Goal: Information Seeking & Learning: Learn about a topic

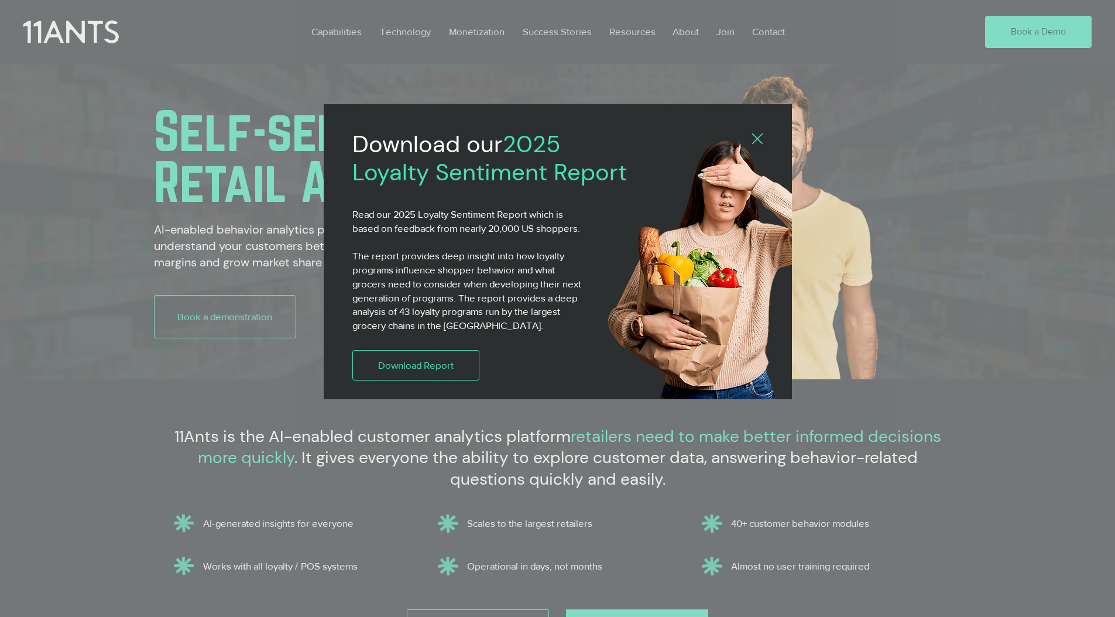
click at [755, 141] on icon "Back to site" at bounding box center [757, 139] width 11 height 11
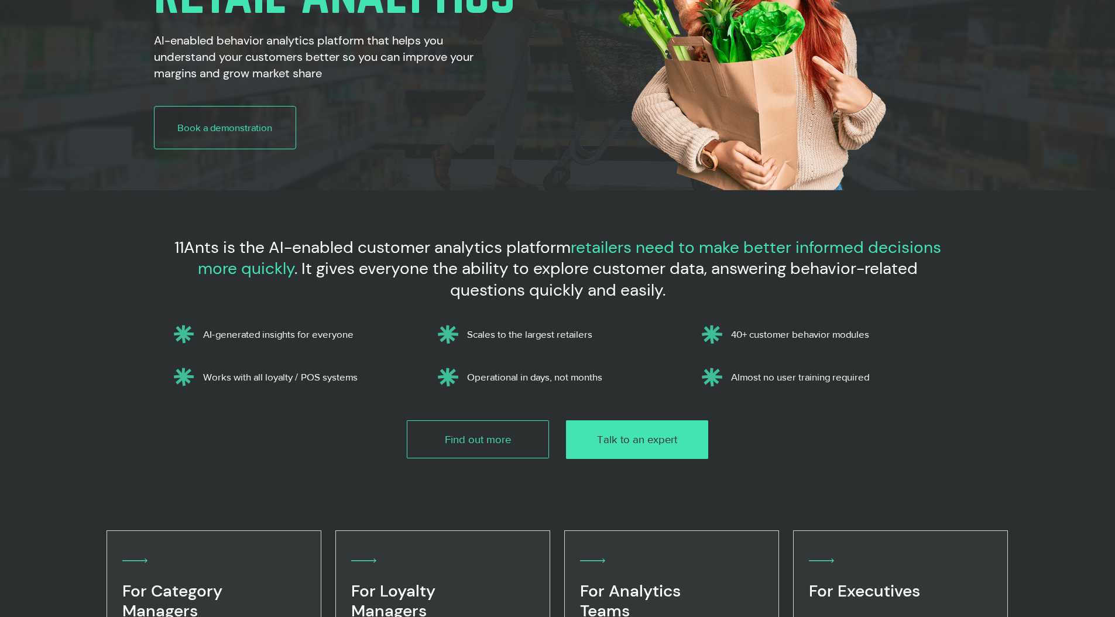
scroll to position [190, 0]
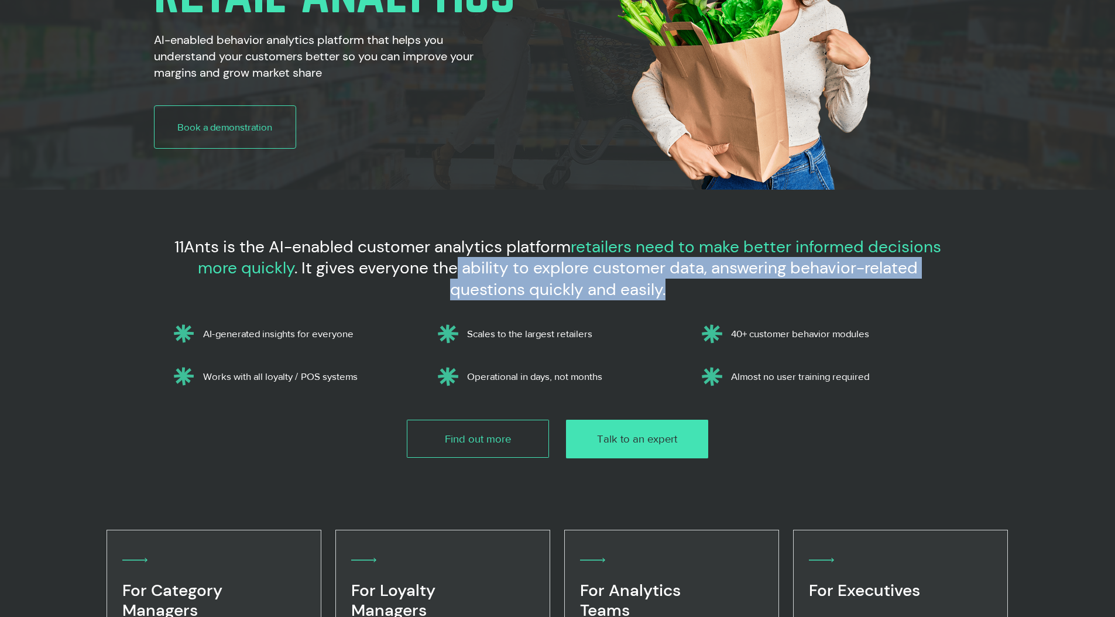
drag, startPoint x: 463, startPoint y: 275, endPoint x: 709, endPoint y: 284, distance: 246.1
click at [709, 284] on h3 "11Ants is the AI-enabled customer analytics platform retailers need to make bet…" at bounding box center [558, 269] width 787 height 64
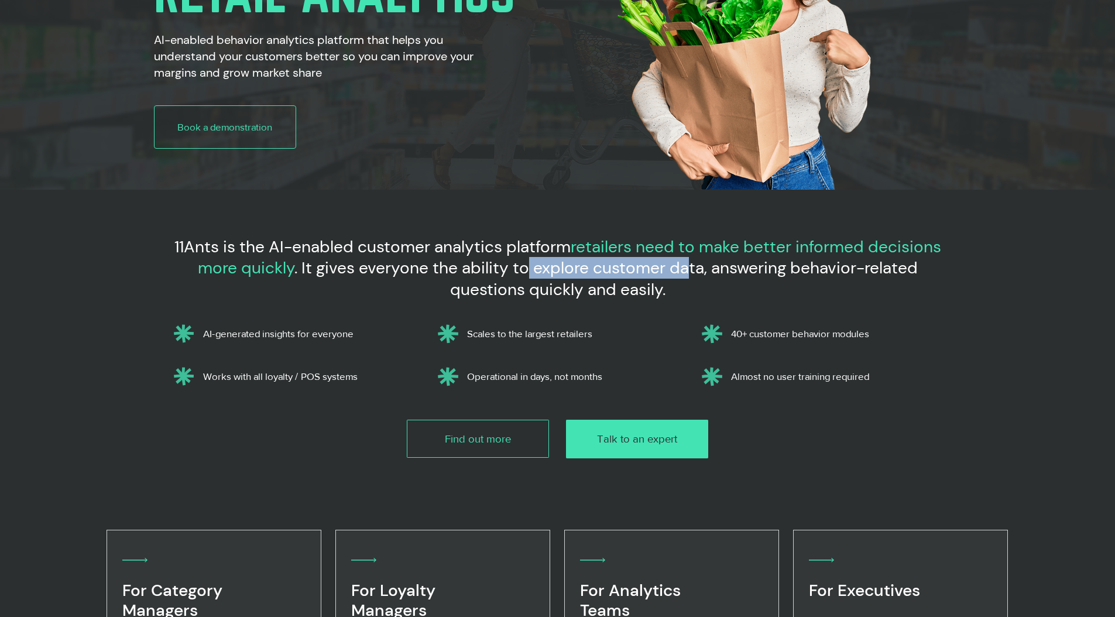
drag, startPoint x: 537, startPoint y: 260, endPoint x: 529, endPoint y: 260, distance: 7.6
click at [529, 260] on span ". It gives everyone the ability to explore customer data, answering behavior-re…" at bounding box center [607, 278] width 624 height 43
drag, startPoint x: 491, startPoint y: 260, endPoint x: 627, endPoint y: 268, distance: 135.5
click at [626, 268] on span ". It gives everyone the ability to explore customer data, answering behavior-re…" at bounding box center [607, 278] width 624 height 43
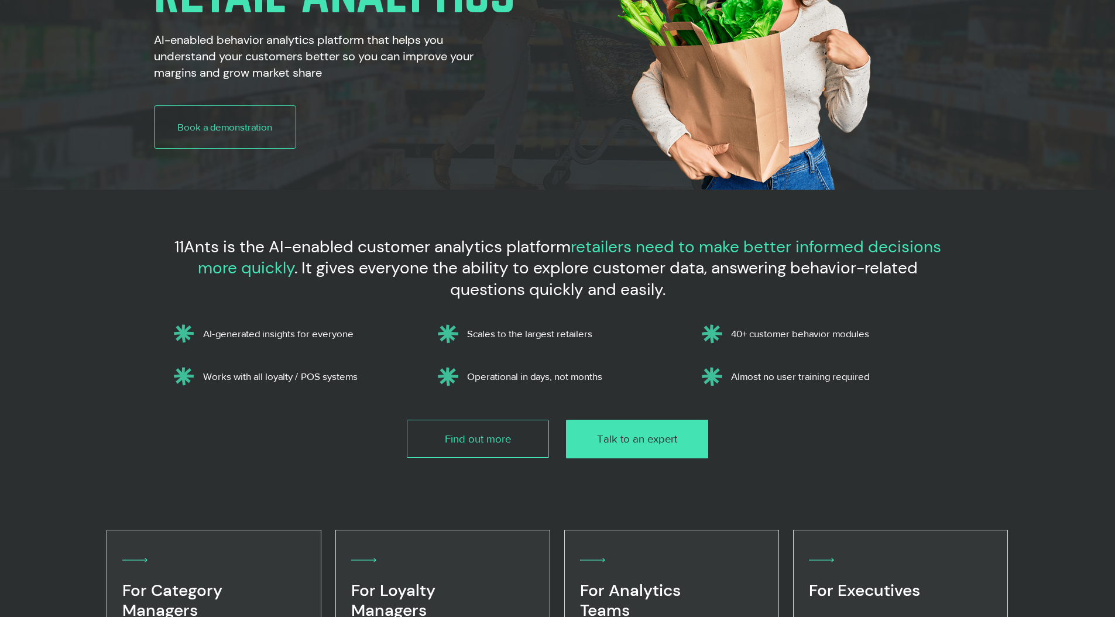
click at [627, 268] on span ". It gives everyone the ability to explore customer data, answering behavior-re…" at bounding box center [607, 278] width 624 height 43
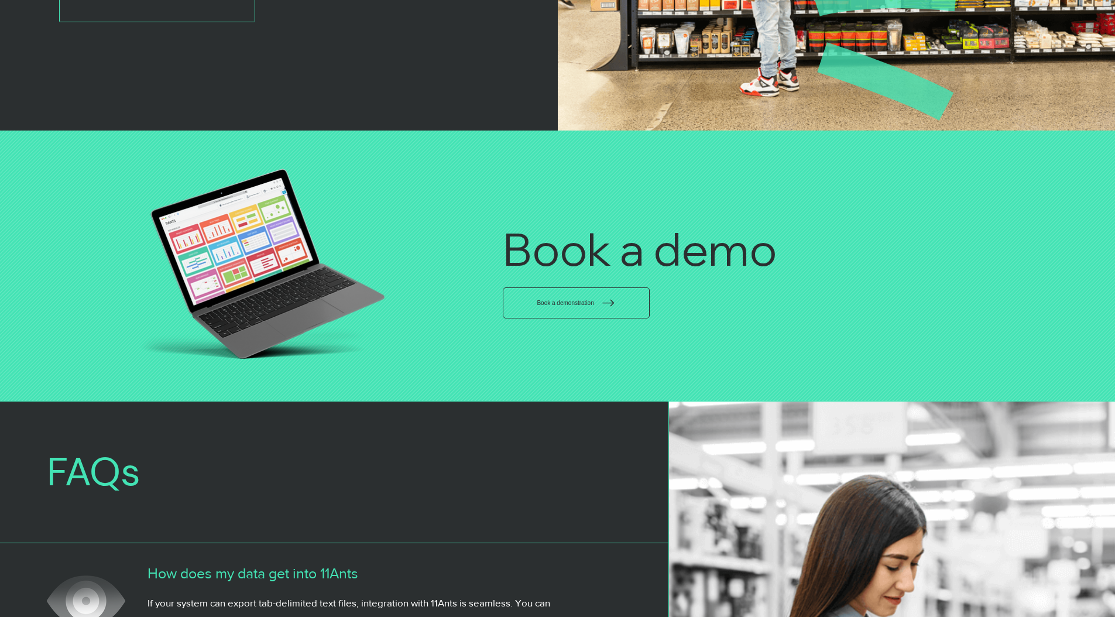
scroll to position [3096, 0]
